Goal: Browse casually

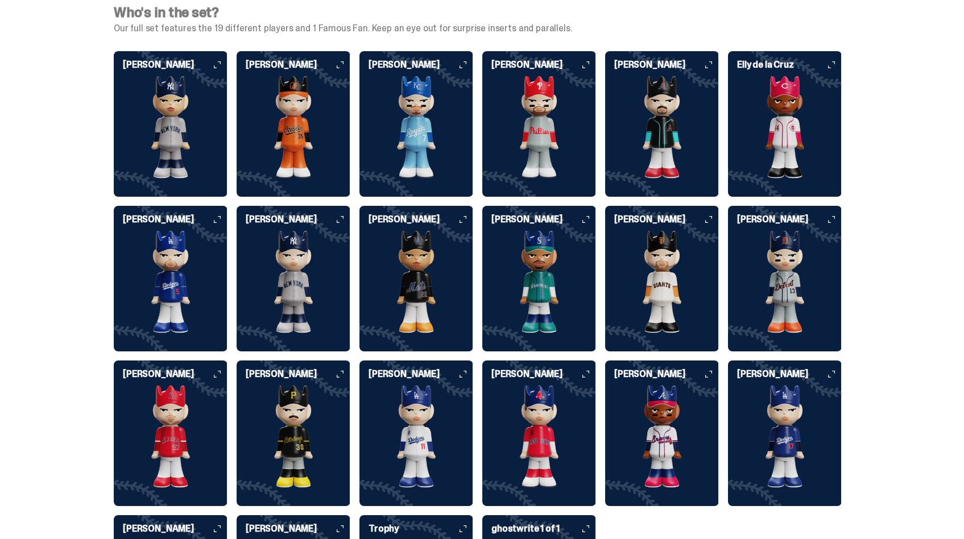
scroll to position [2843, 0]
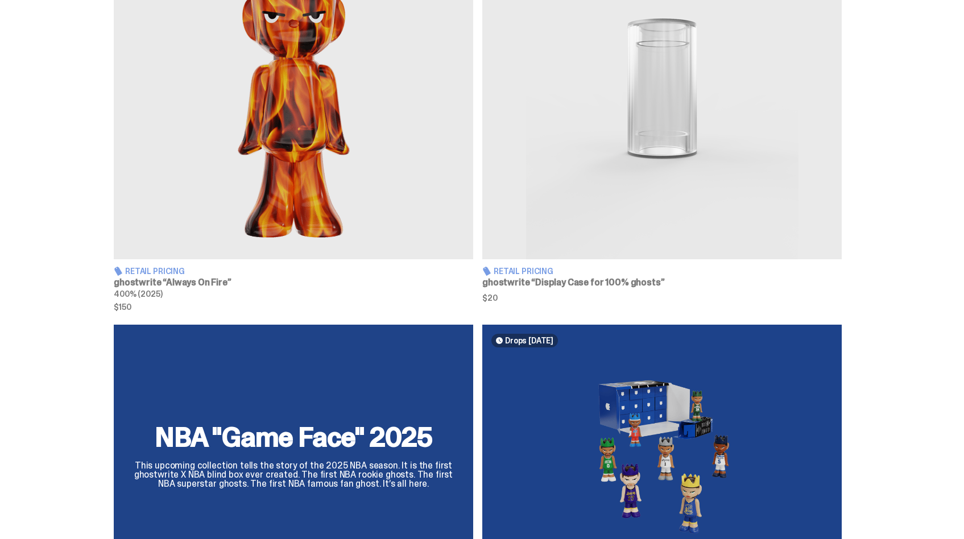
scroll to position [610, 0]
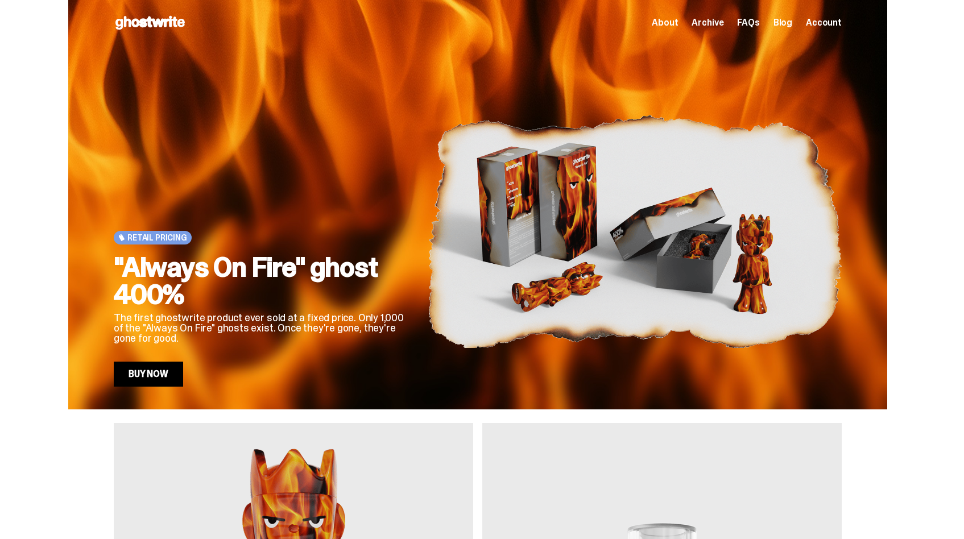
scroll to position [276, 0]
